Goal: Information Seeking & Learning: Learn about a topic

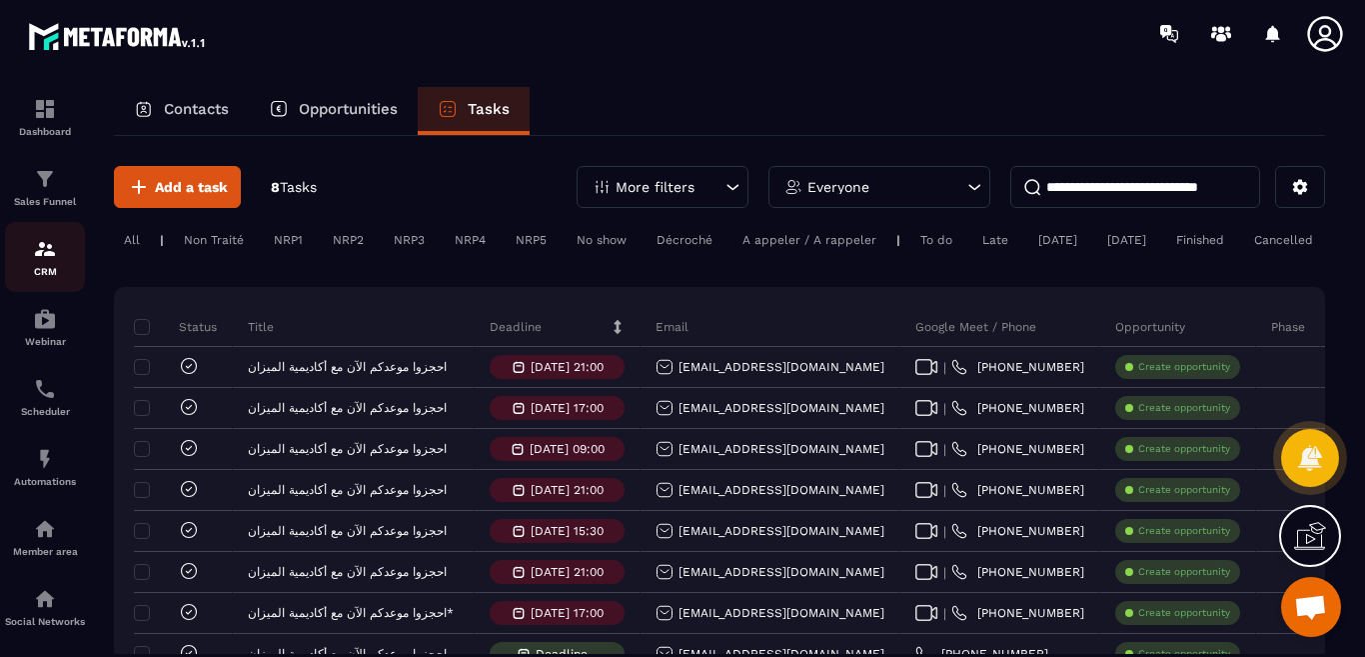
click at [47, 249] on img at bounding box center [45, 249] width 24 height 24
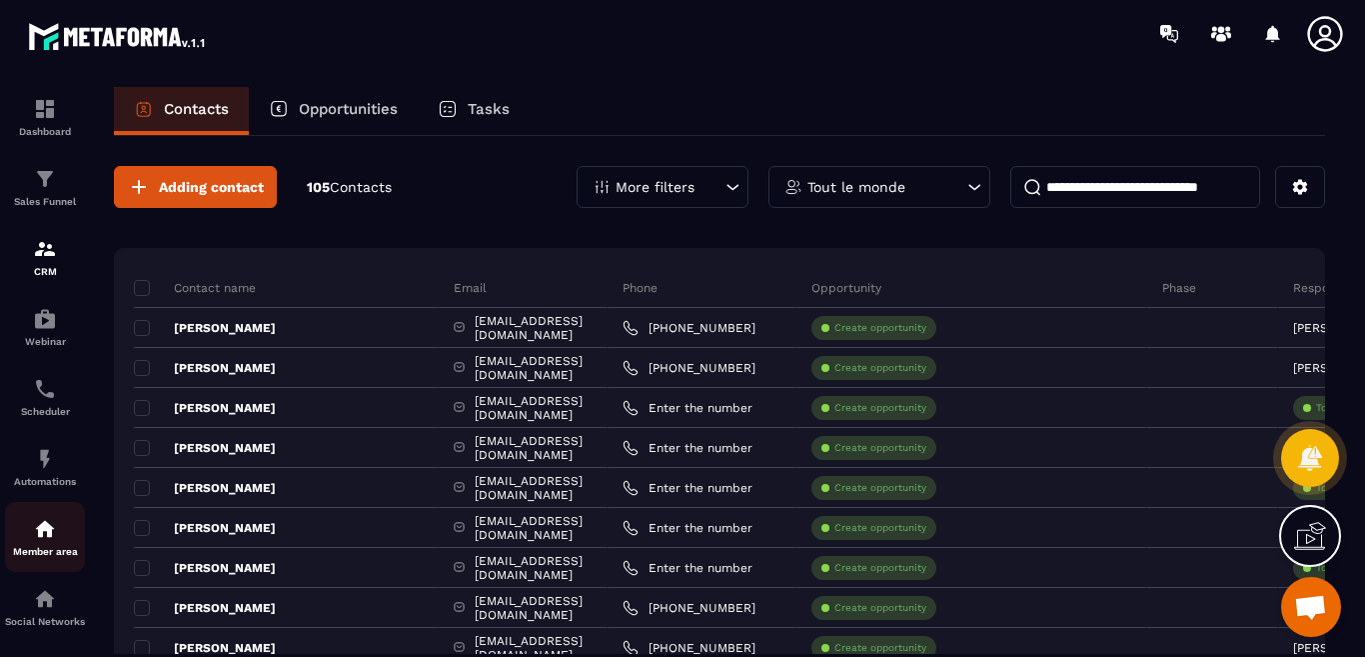
click at [42, 524] on img at bounding box center [45, 529] width 24 height 24
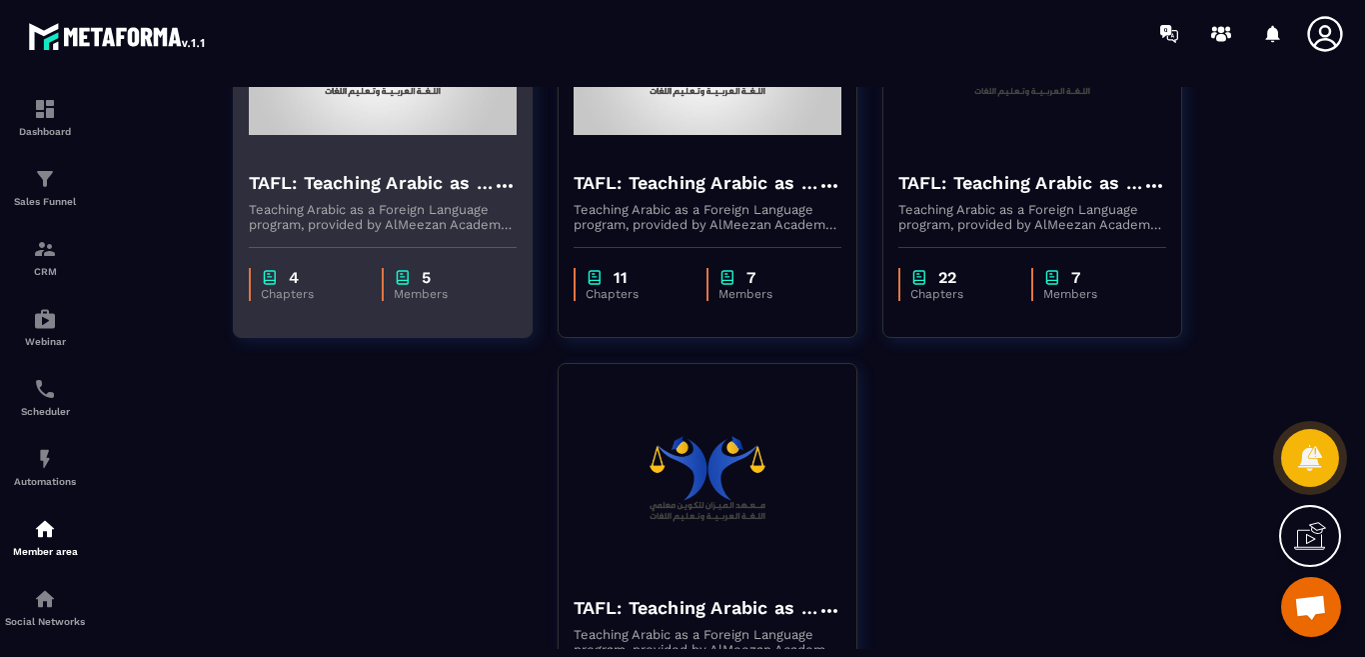
scroll to position [200, 0]
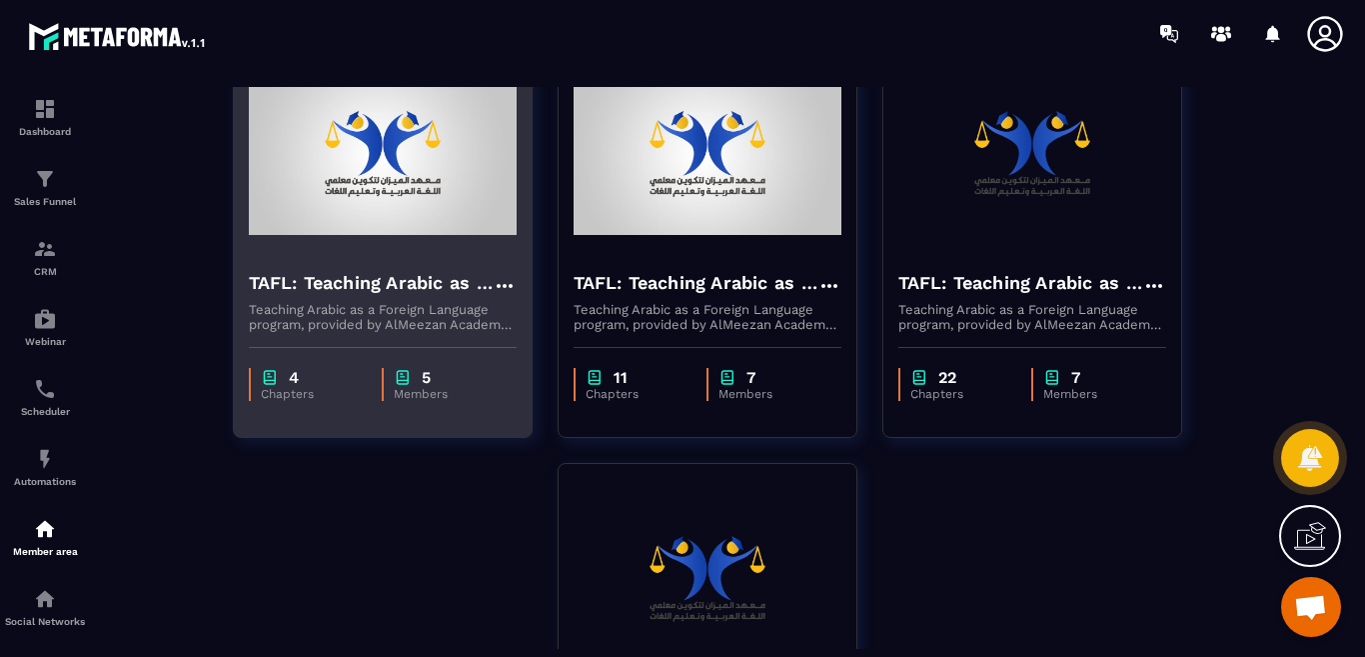
click at [466, 237] on img at bounding box center [383, 154] width 268 height 200
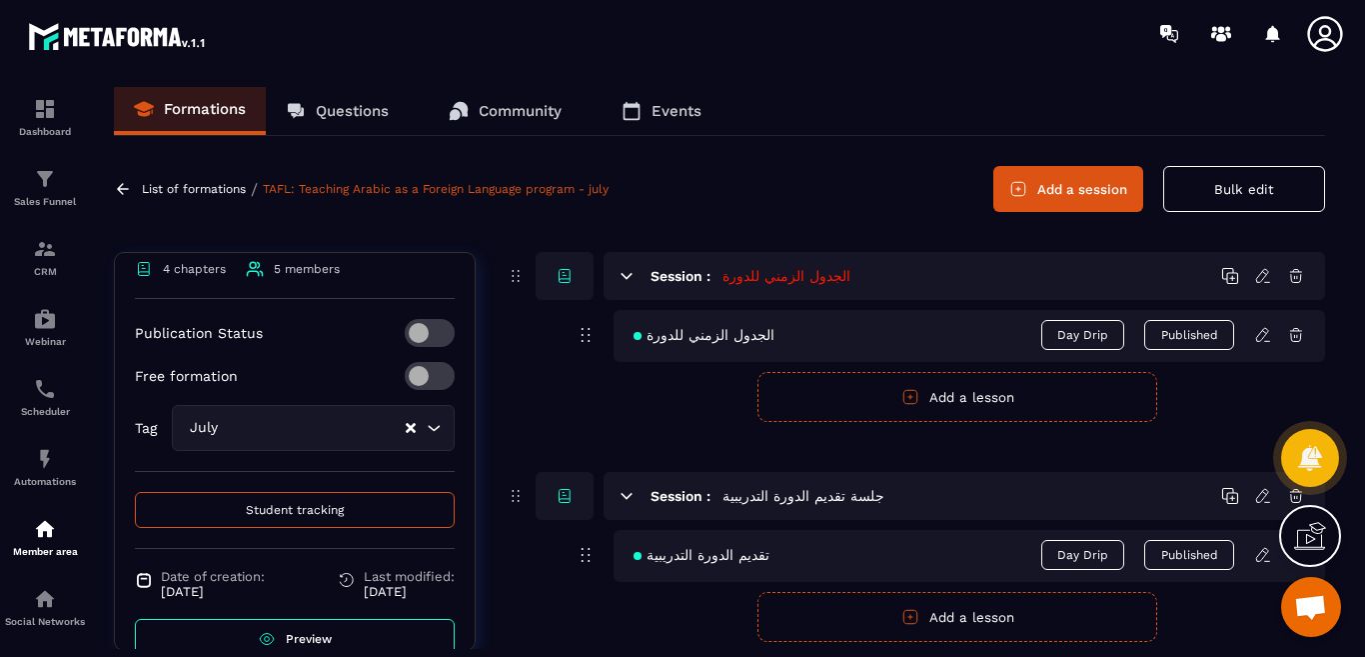
scroll to position [495, 0]
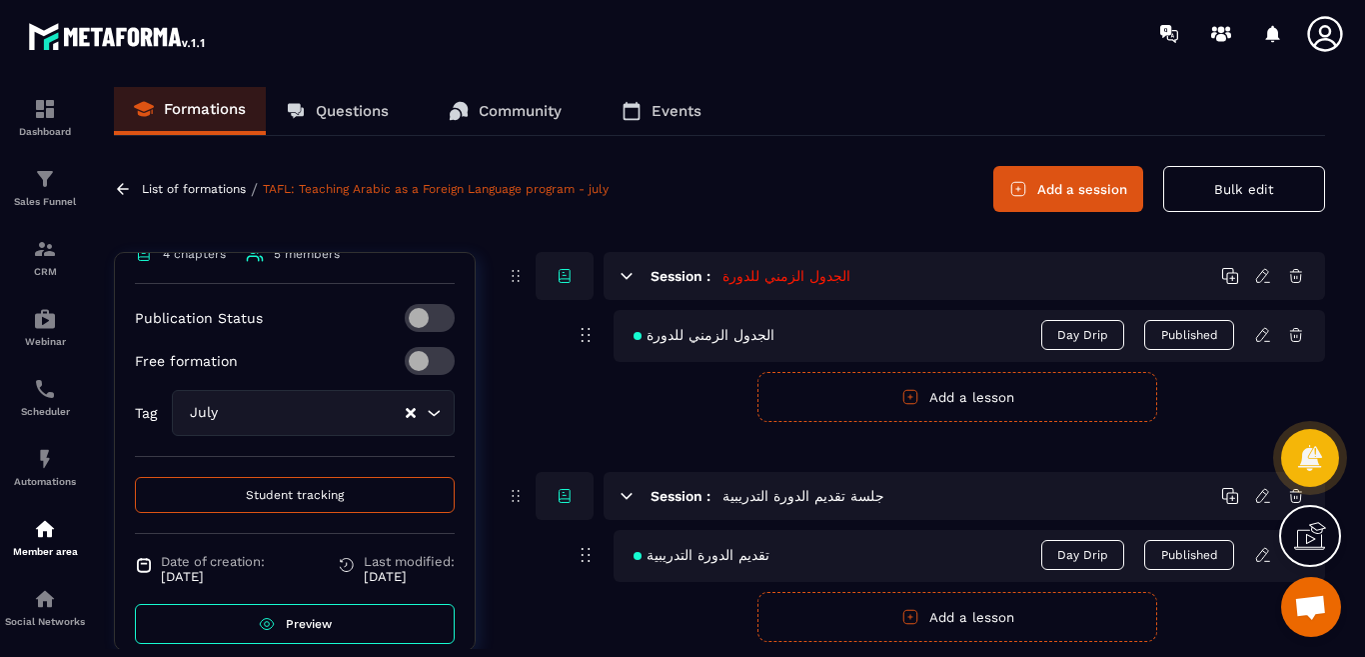
click at [297, 617] on span "Preview" at bounding box center [309, 624] width 46 height 14
click at [266, 488] on span "Student tracking" at bounding box center [295, 495] width 98 height 14
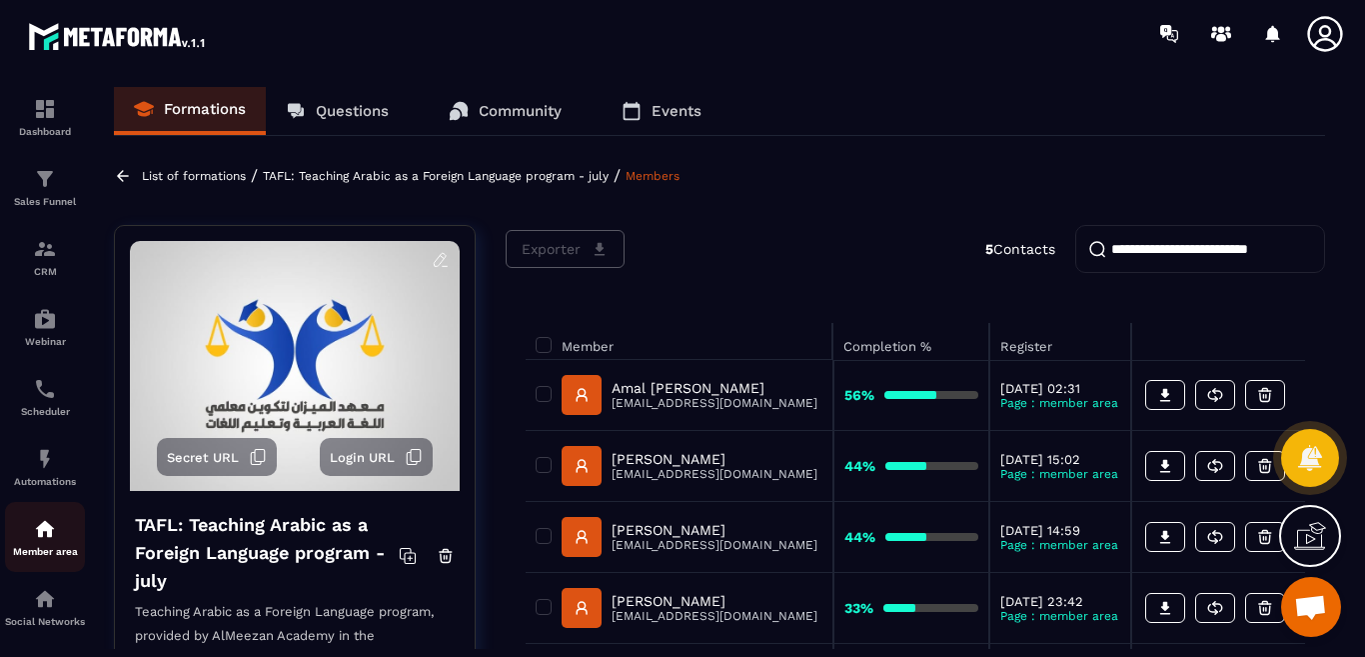
click at [57, 537] on div "Member area" at bounding box center [45, 537] width 80 height 40
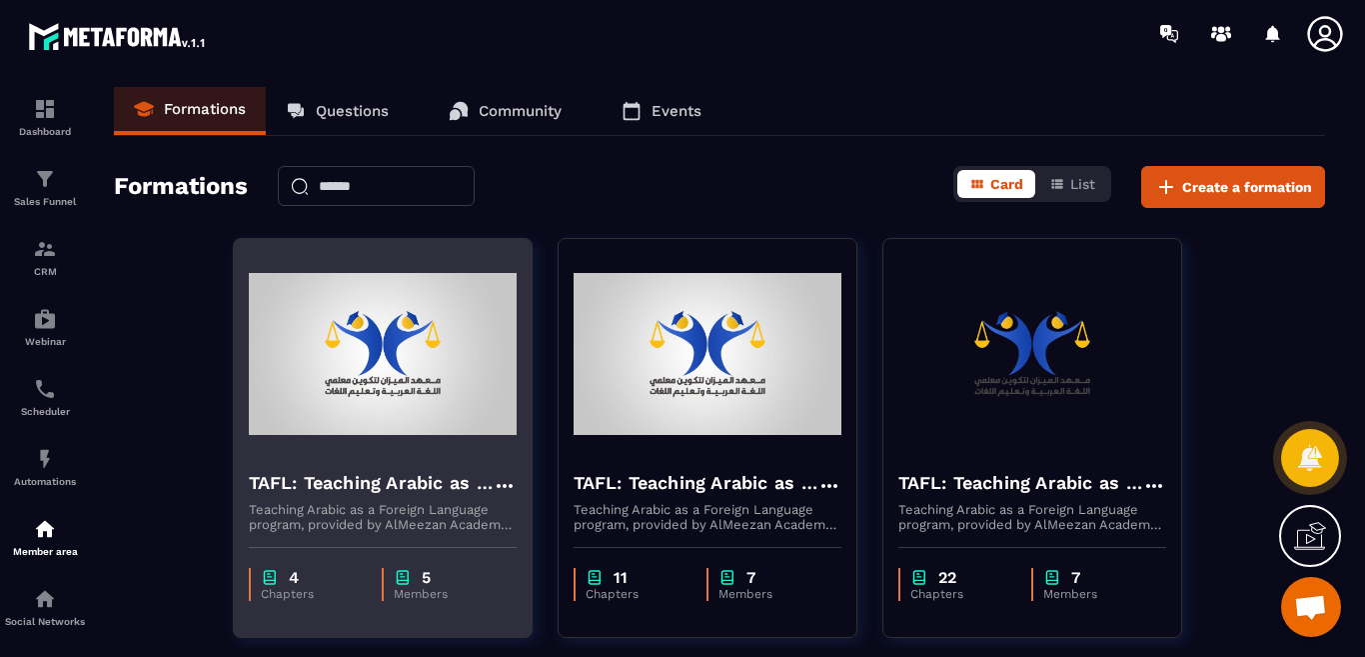
click at [393, 412] on img at bounding box center [383, 354] width 268 height 200
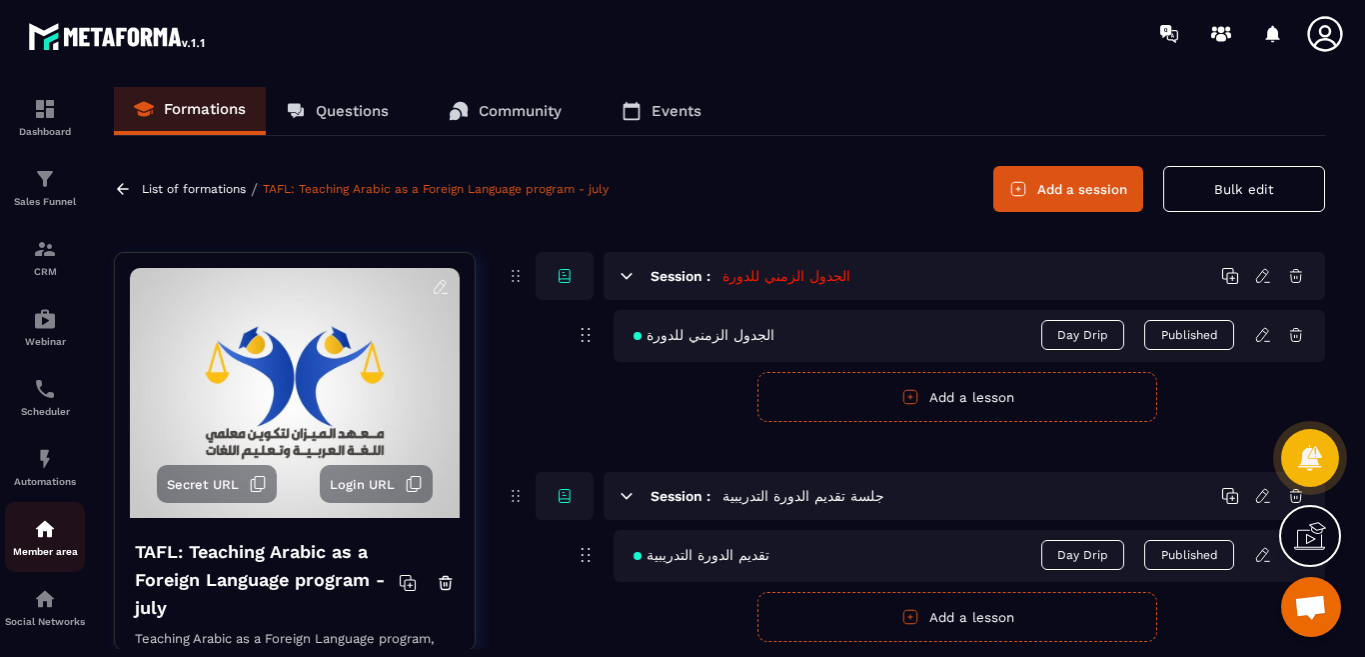
click at [38, 532] on img at bounding box center [45, 529] width 24 height 24
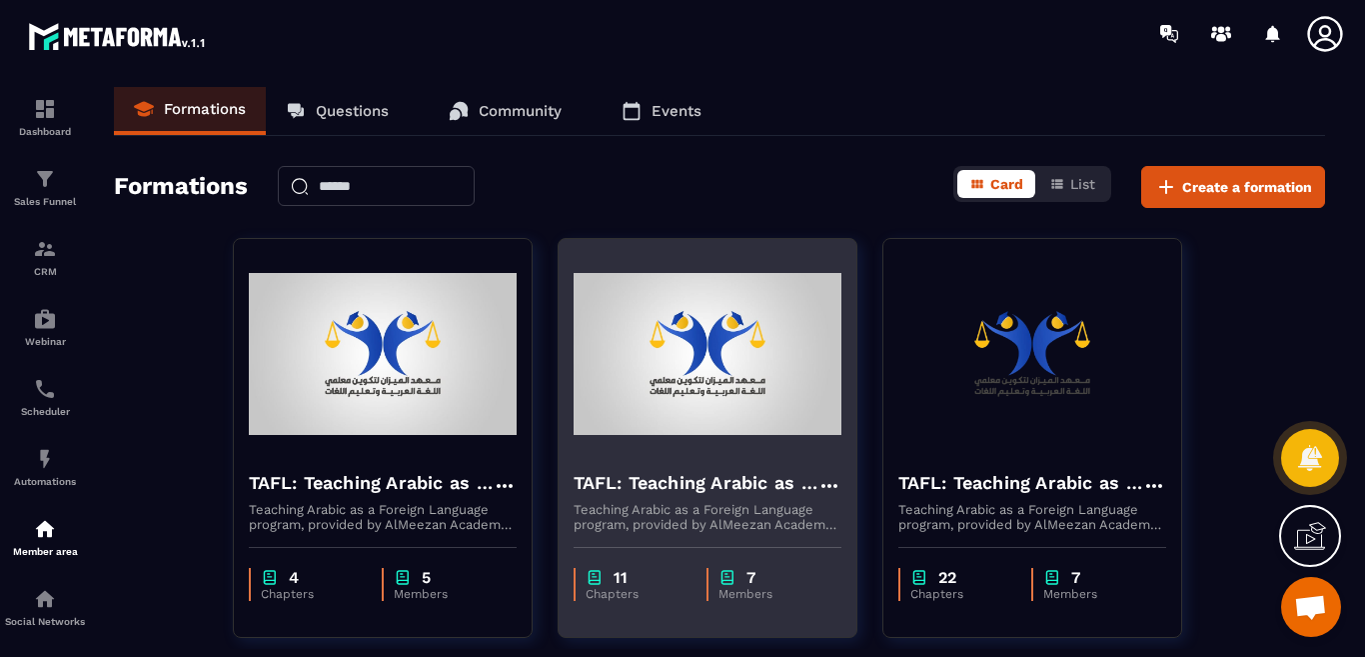
click at [648, 565] on div "11 Chapters 7 Members" at bounding box center [708, 574] width 298 height 84
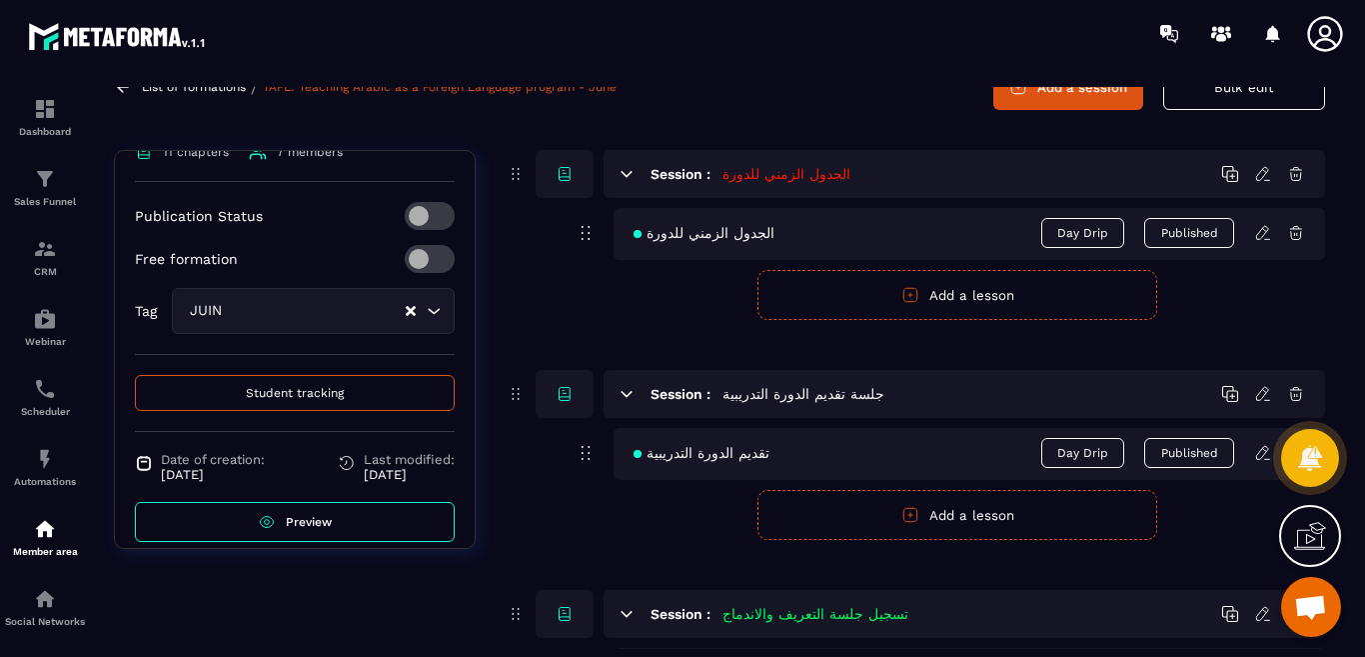
scroll to position [200, 0]
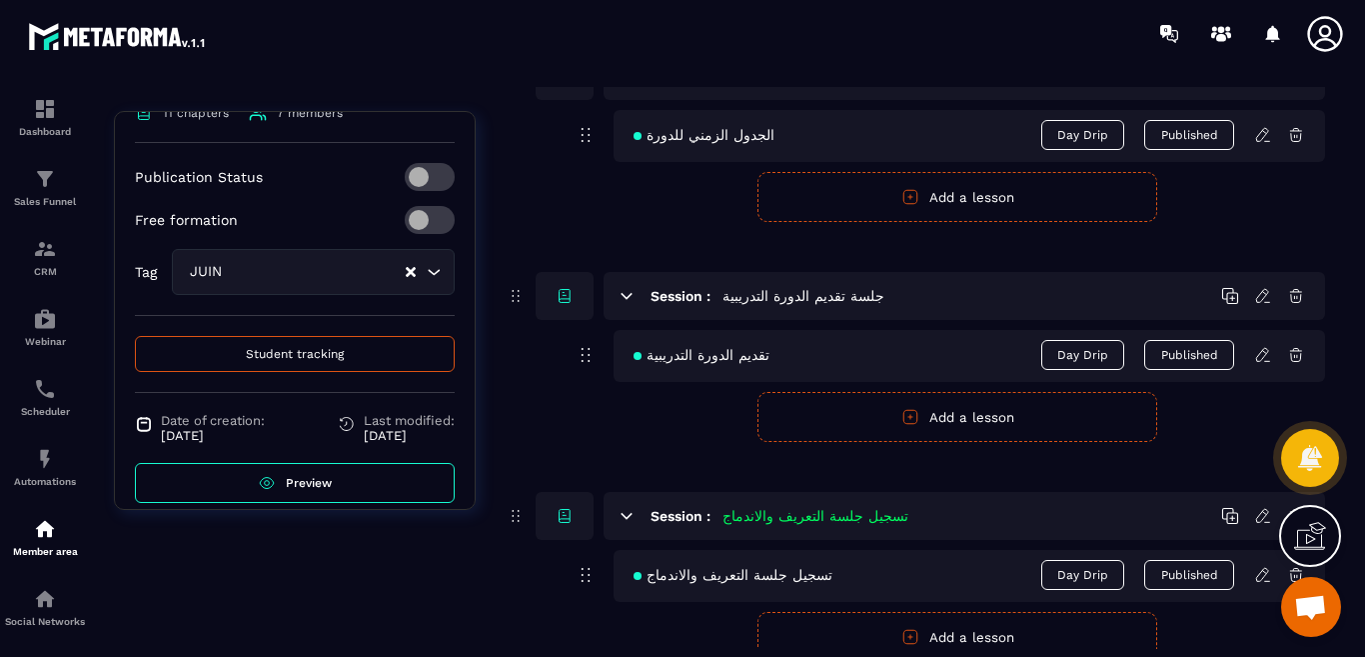
click at [305, 476] on span "Preview" at bounding box center [309, 483] width 46 height 14
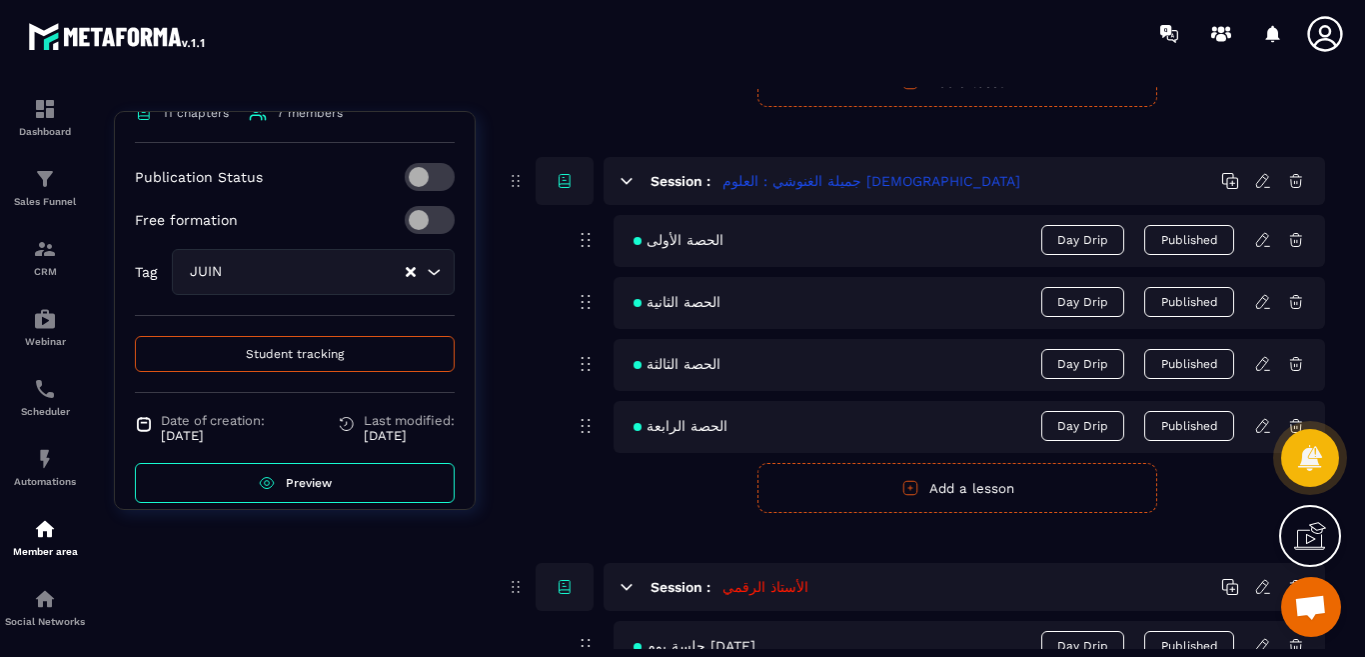
scroll to position [2602, 0]
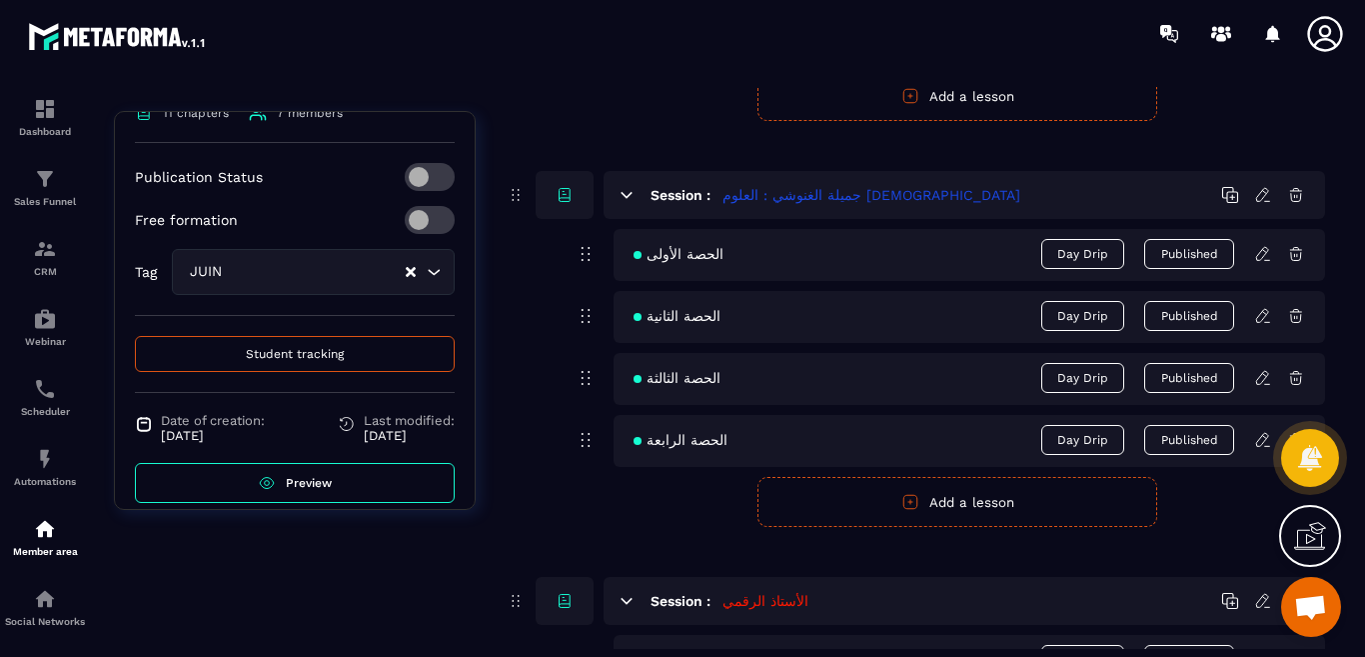
click at [304, 476] on span "Preview" at bounding box center [309, 483] width 46 height 14
